Goal: Information Seeking & Learning: Learn about a topic

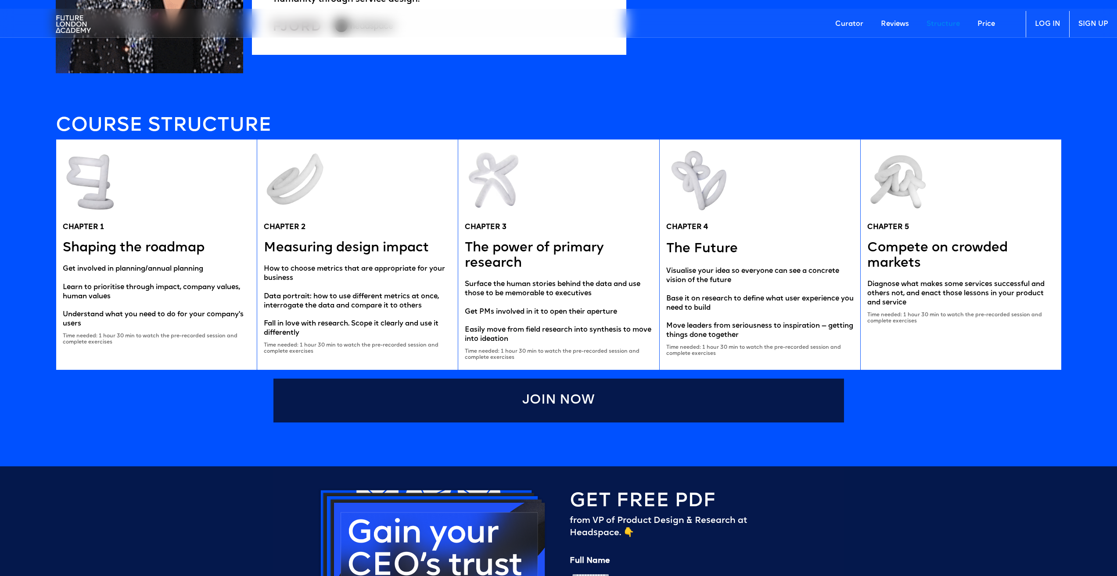
scroll to position [1888, 0]
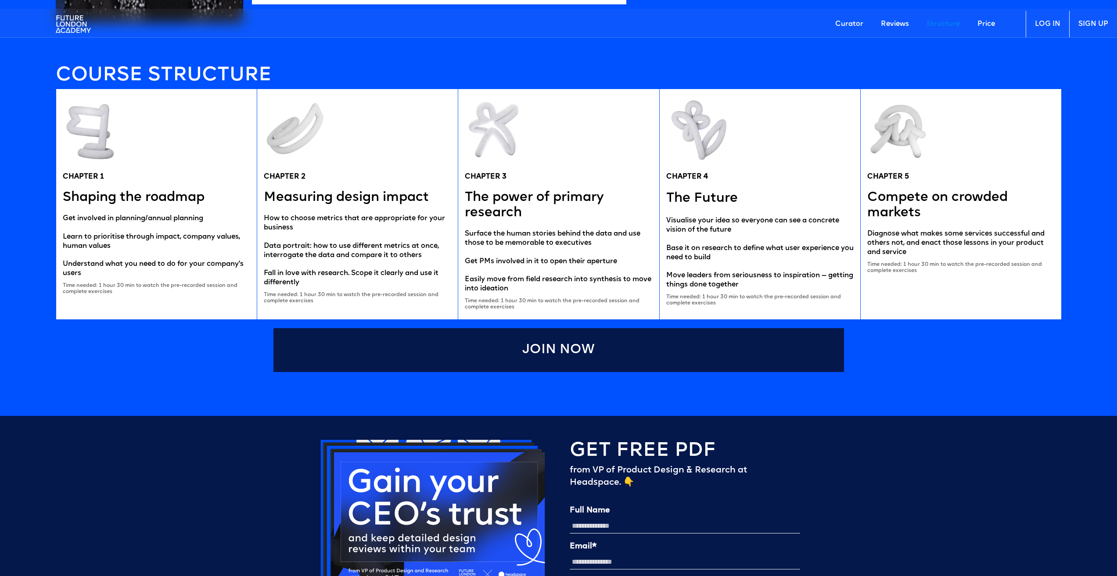
click at [83, 175] on h5 "CHAPTER 1" at bounding box center [83, 177] width 41 height 9
copy h5 "CHAPTER 1"
click at [144, 202] on h5 "Shaping the roadmap" at bounding box center [134, 197] width 142 height 15
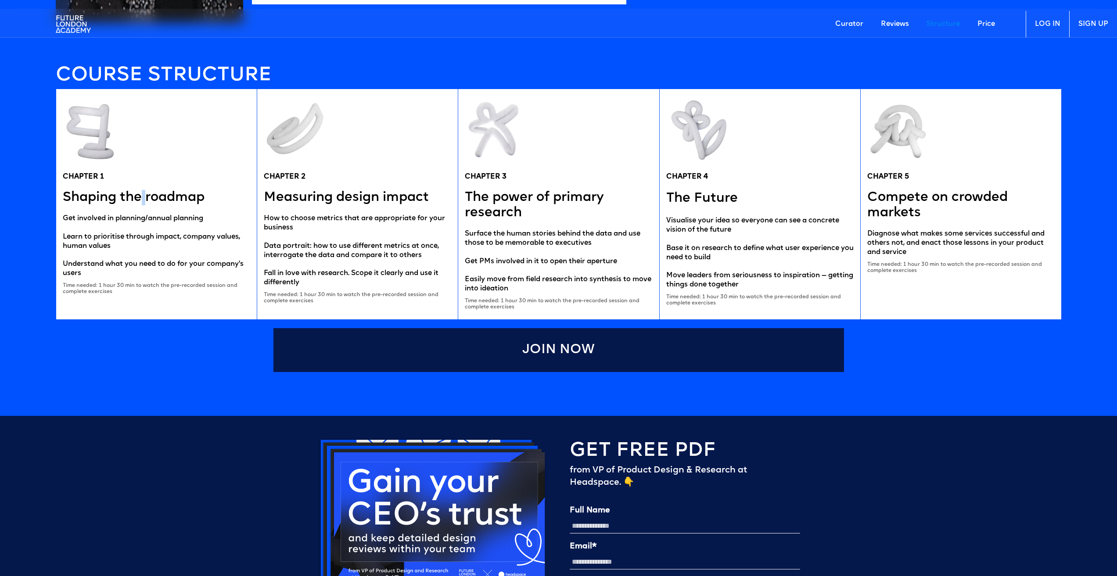
click at [144, 202] on h5 "Shaping the roadmap" at bounding box center [134, 197] width 142 height 15
copy h5 "Shaping the roadmap"
click at [137, 216] on div "Get involved in planning/annual planning Learn to prioritise through impact, co…" at bounding box center [156, 246] width 187 height 64
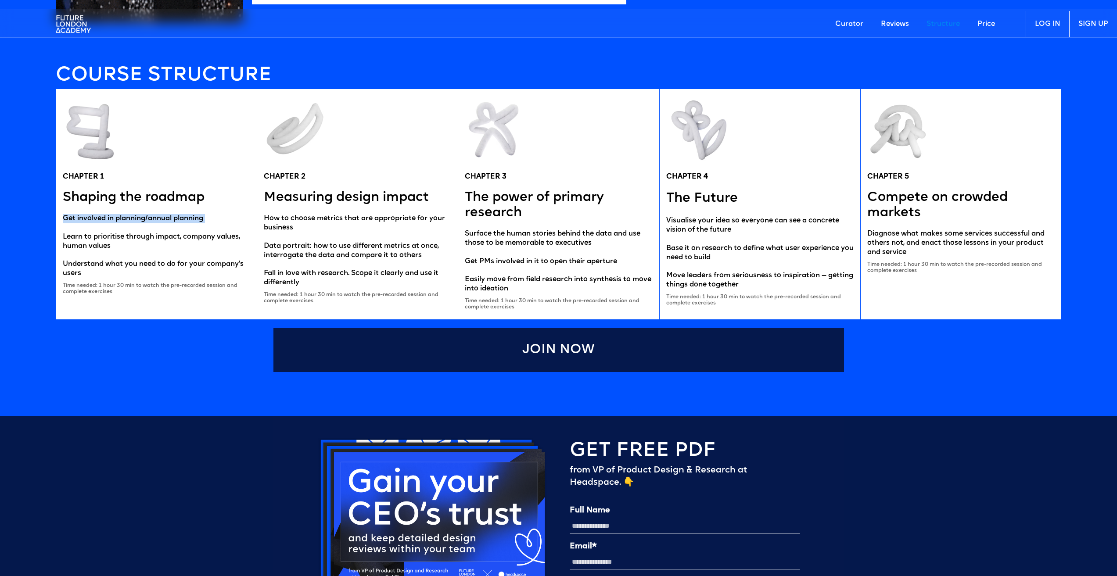
click at [137, 216] on div "Get involved in planning/annual planning Learn to prioritise through impact, co…" at bounding box center [156, 246] width 187 height 64
copy div "Get involved in planning/annual planning"
click at [126, 234] on div "Get involved in planning/annual planning Learn to prioritise through impact, co…" at bounding box center [156, 246] width 187 height 64
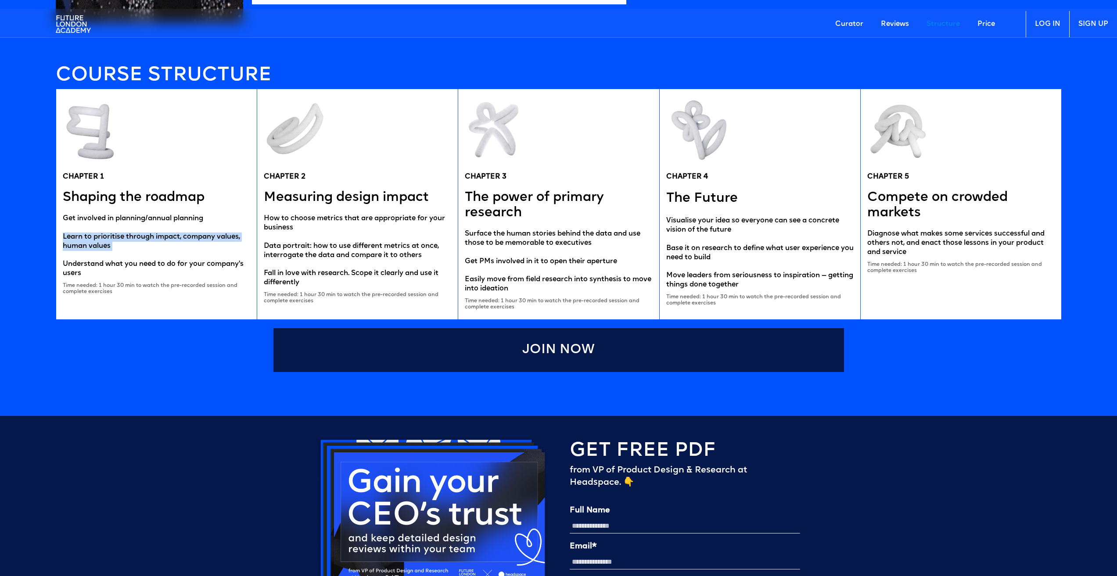
copy div "Learn to prioritise through impact, company values, human values"
click at [122, 264] on div "Get involved in planning/annual planning Learn to prioritise through impact, co…" at bounding box center [156, 246] width 187 height 64
copy div "Understand what you need to do for your company's users"
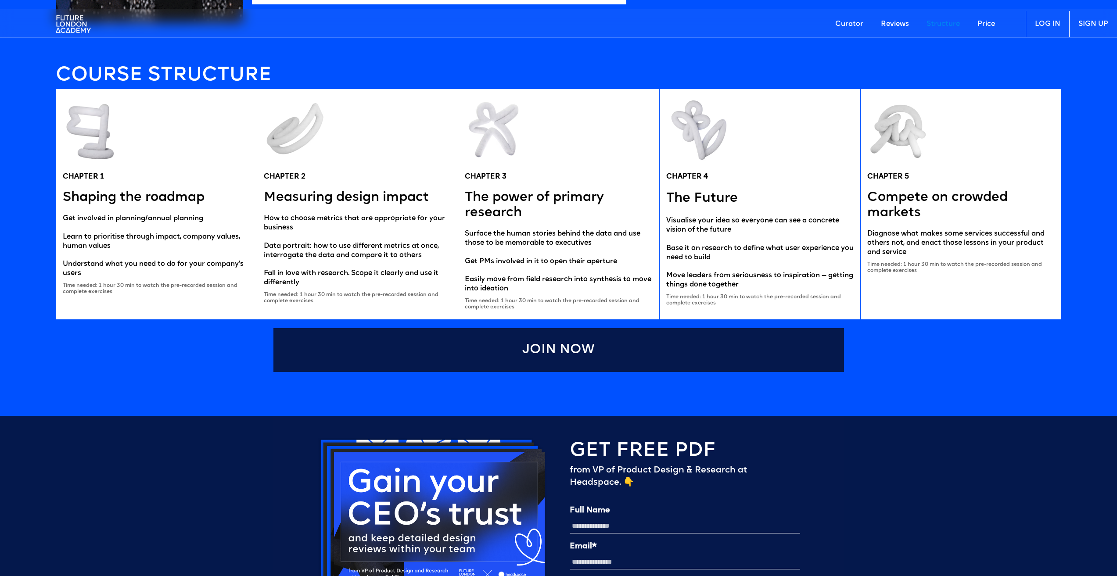
click at [182, 282] on div "CHAPTER 1 Shaping the roadmap Get involved in planning/annual planning Learn to…" at bounding box center [156, 204] width 201 height 230
drag, startPoint x: 192, startPoint y: 283, endPoint x: 197, endPoint y: 283, distance: 4.8
click at [197, 283] on div "Time needed: 1 hour 30 min to watch the pre-recorded session and complete exerc…" at bounding box center [156, 289] width 187 height 13
copy div "rd"
